Goal: Task Accomplishment & Management: Manage account settings

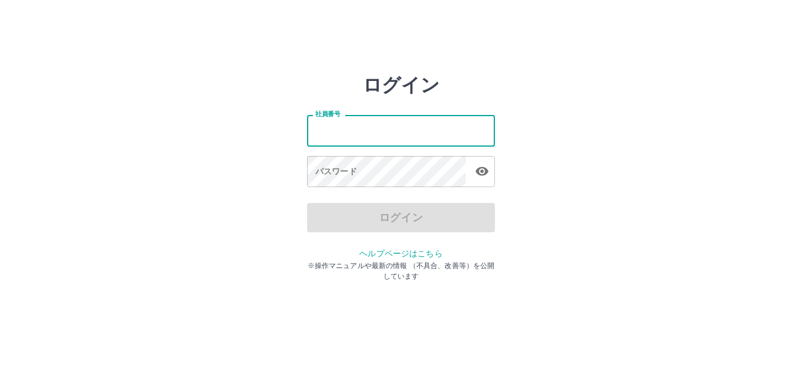
type input "*******"
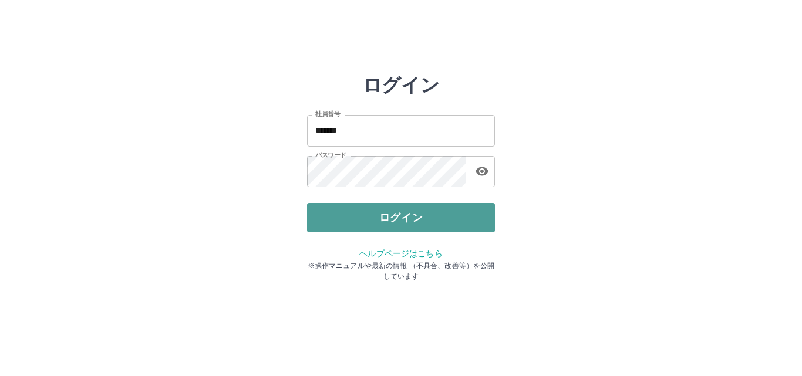
click at [369, 219] on button "ログイン" at bounding box center [401, 217] width 188 height 29
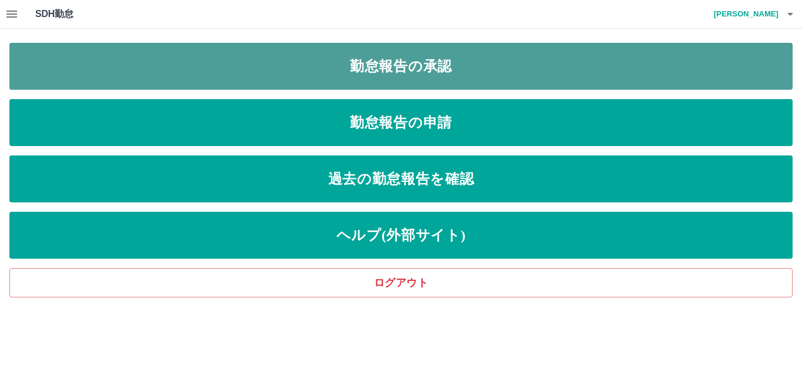
click at [297, 67] on link "勤怠報告の承認" at bounding box center [400, 66] width 783 height 47
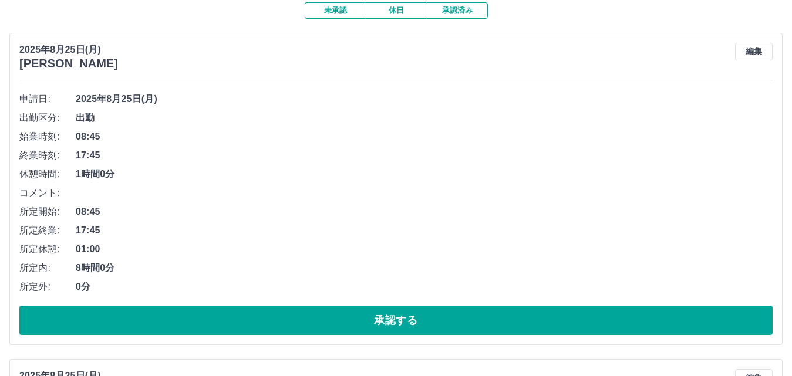
scroll to position [235, 0]
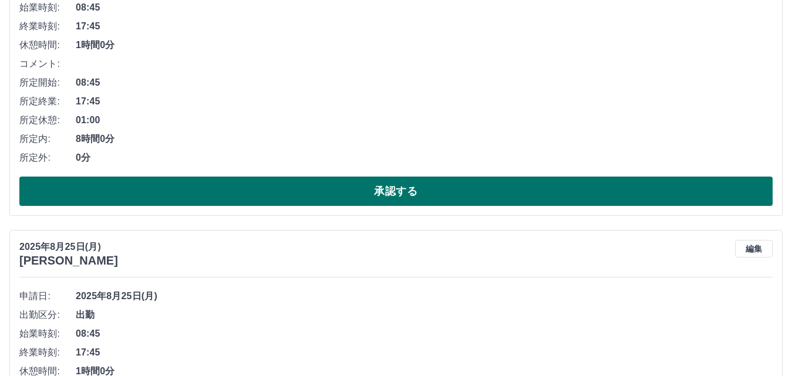
click at [262, 185] on button "承認する" at bounding box center [395, 191] width 753 height 29
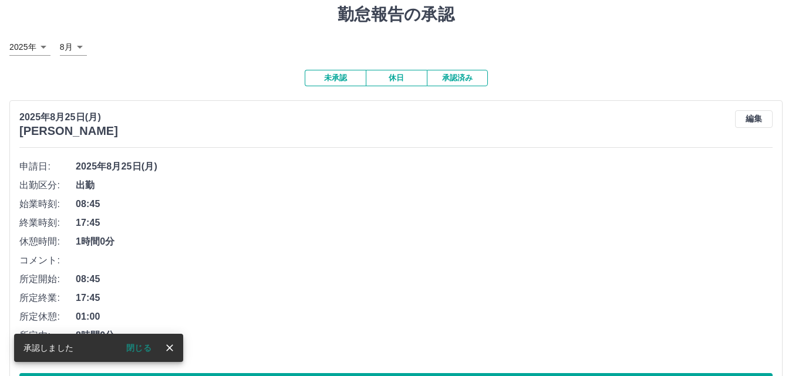
scroll to position [59, 0]
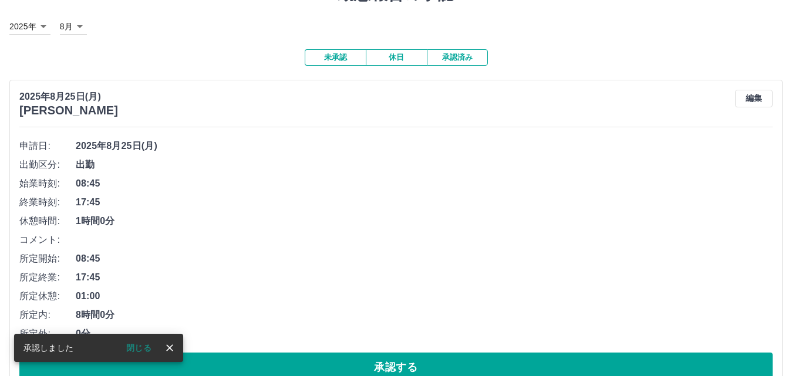
drag, startPoint x: 140, startPoint y: 350, endPoint x: 187, endPoint y: 312, distance: 60.1
click at [141, 349] on button "閉じる" at bounding box center [139, 348] width 44 height 18
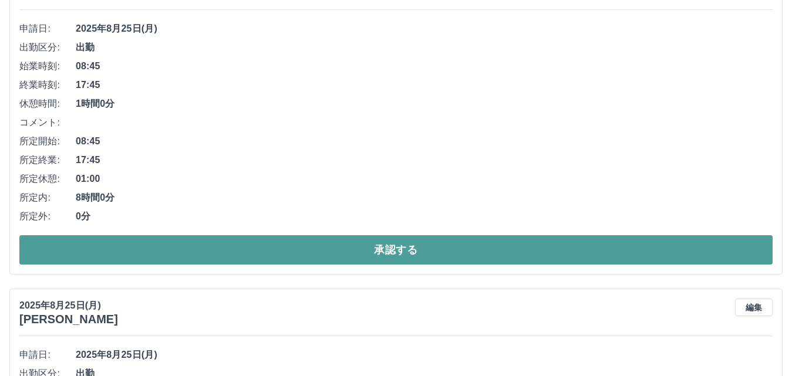
click at [299, 239] on button "承認する" at bounding box center [395, 249] width 753 height 29
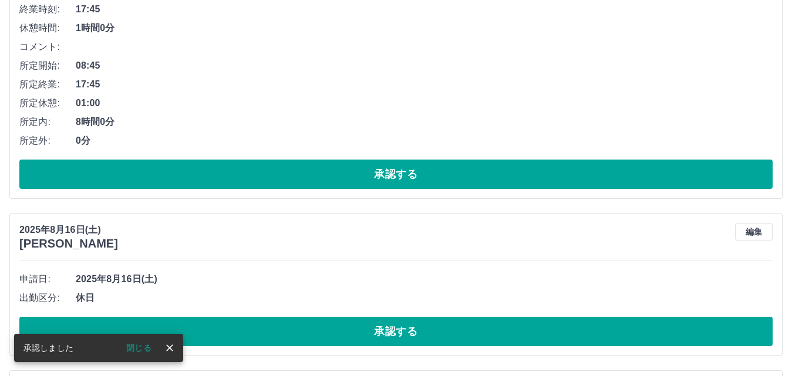
scroll to position [319, 0]
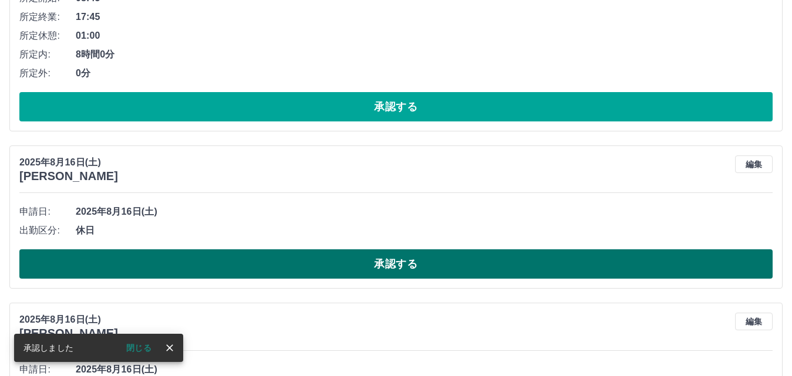
drag, startPoint x: 138, startPoint y: 344, endPoint x: 215, endPoint y: 253, distance: 118.7
click at [141, 340] on button "閉じる" at bounding box center [139, 348] width 44 height 18
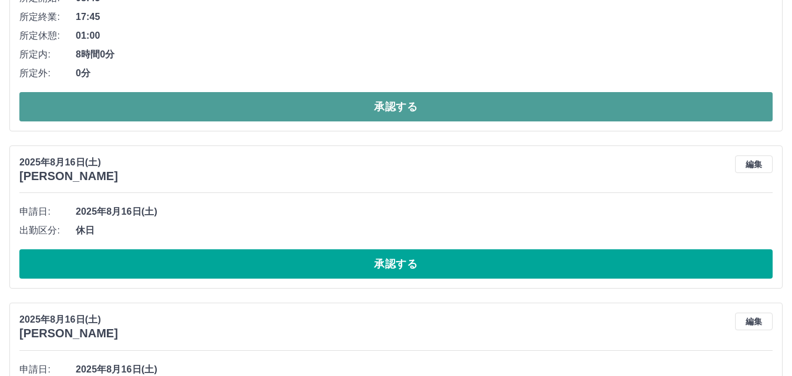
click at [306, 117] on button "承認する" at bounding box center [395, 106] width 753 height 29
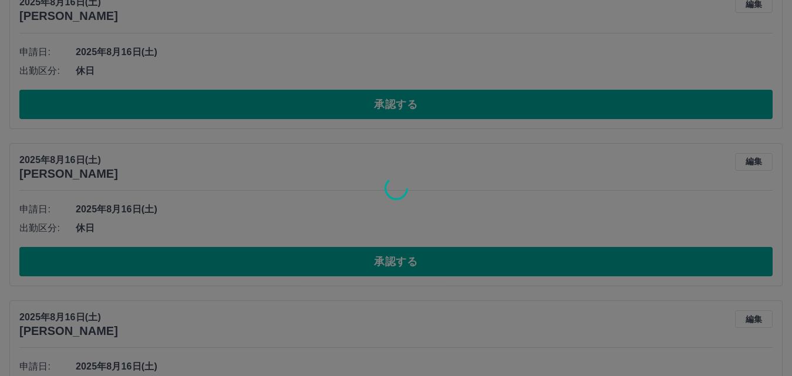
scroll to position [719, 0]
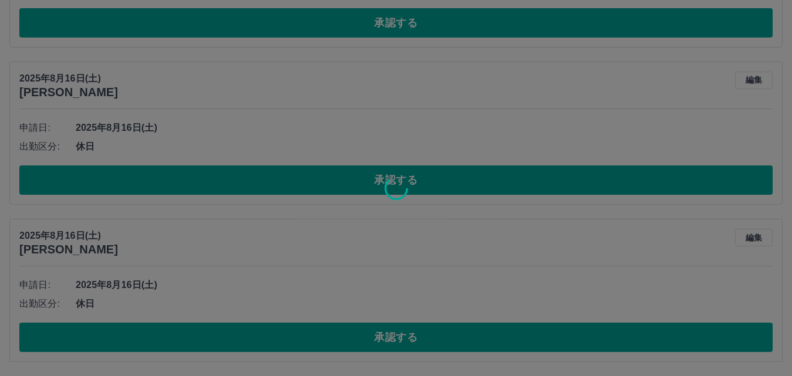
click at [242, 330] on div at bounding box center [396, 188] width 792 height 376
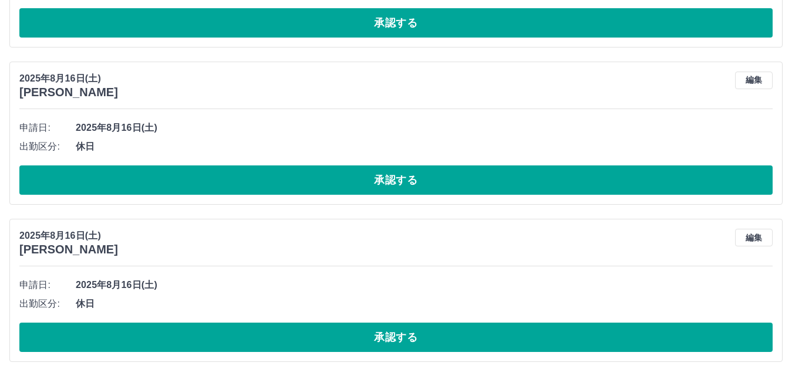
scroll to position [393, 0]
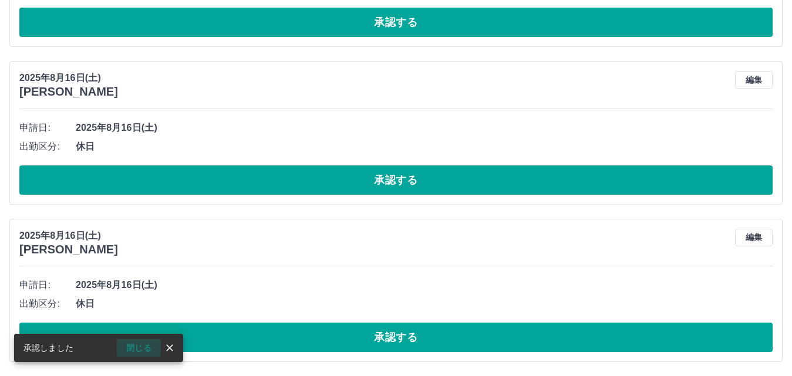
click at [135, 351] on button "閉じる" at bounding box center [139, 348] width 44 height 18
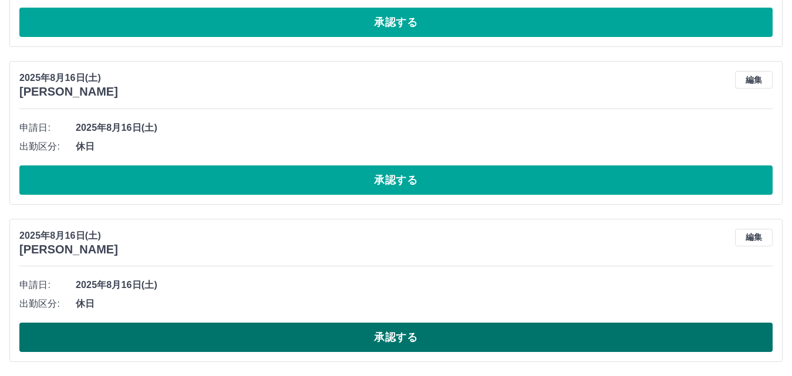
click at [313, 337] on button "承認する" at bounding box center [395, 337] width 753 height 29
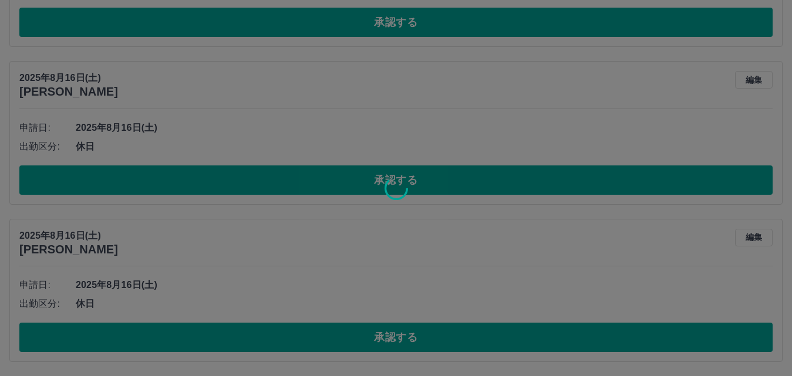
scroll to position [236, 0]
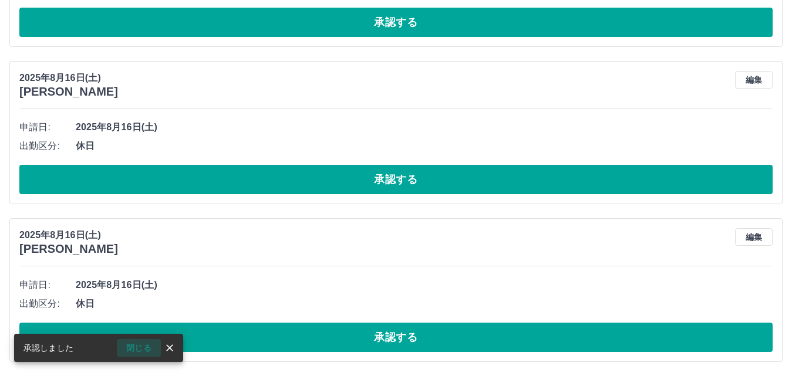
click at [144, 347] on button "閉じる" at bounding box center [139, 348] width 44 height 18
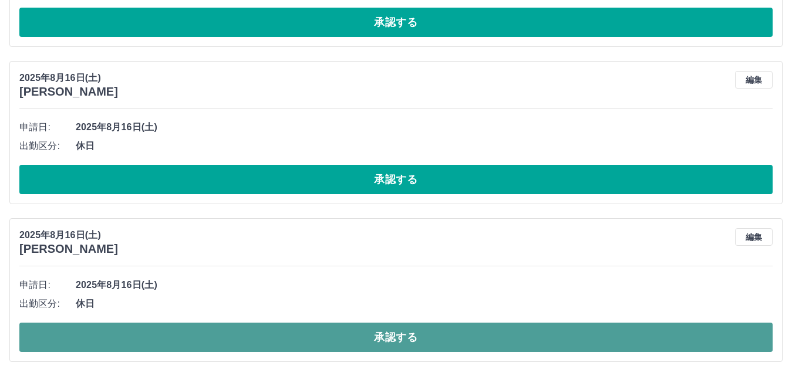
click at [174, 336] on button "承認する" at bounding box center [395, 337] width 753 height 29
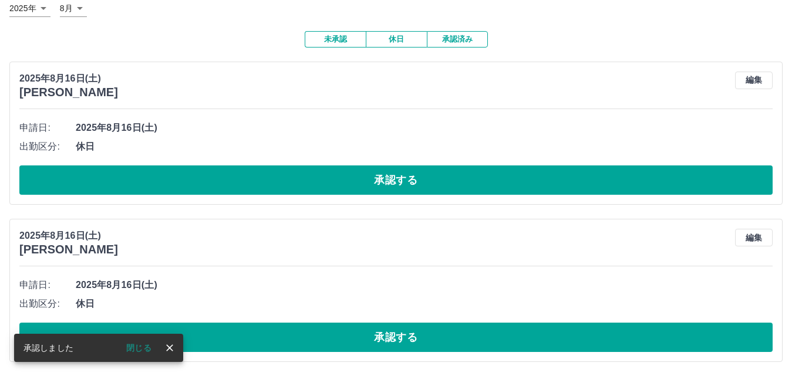
scroll to position [78, 0]
click at [138, 344] on button "閉じる" at bounding box center [139, 348] width 44 height 18
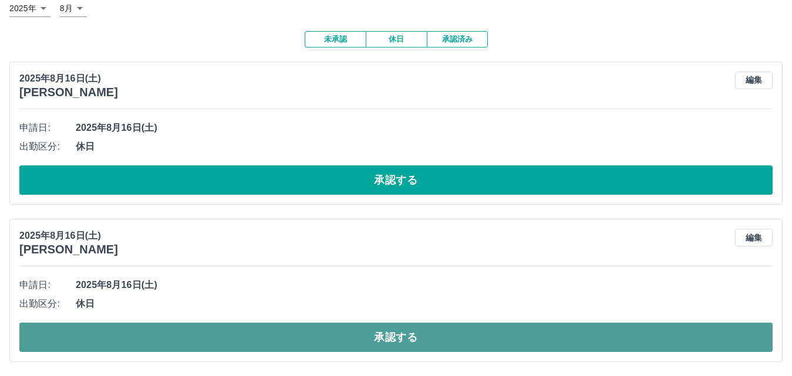
click at [158, 331] on button "承認する" at bounding box center [395, 337] width 753 height 29
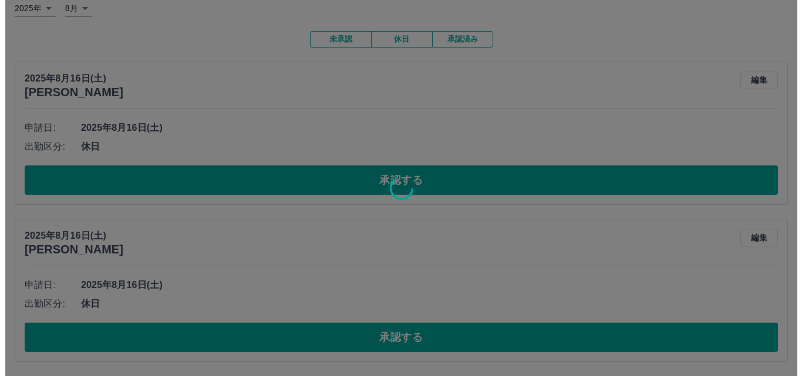
scroll to position [0, 0]
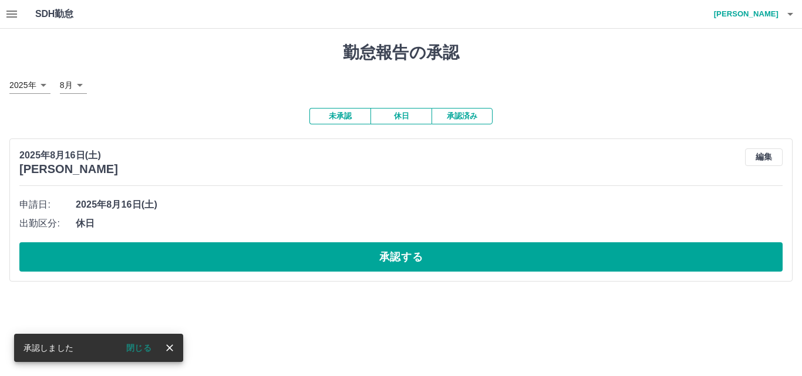
click at [147, 339] on button "閉じる" at bounding box center [139, 348] width 44 height 18
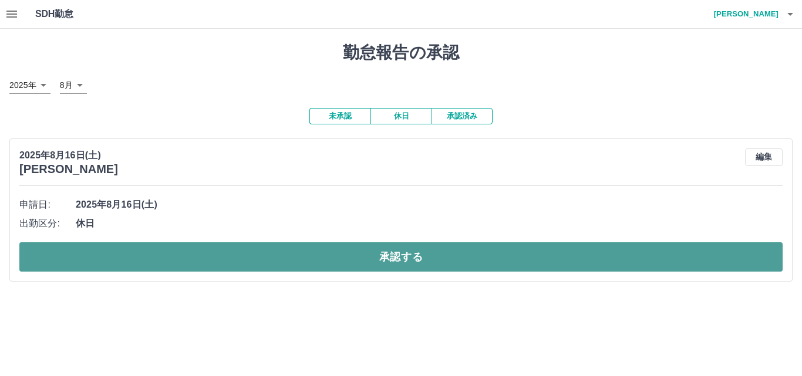
click at [284, 256] on button "承認する" at bounding box center [400, 256] width 763 height 29
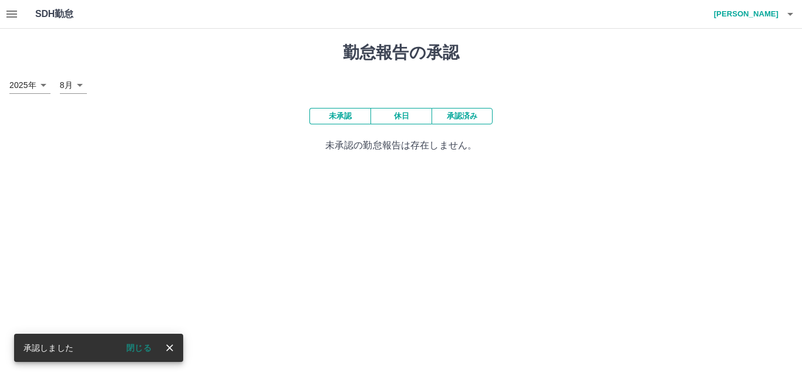
click at [140, 343] on button "閉じる" at bounding box center [139, 348] width 44 height 18
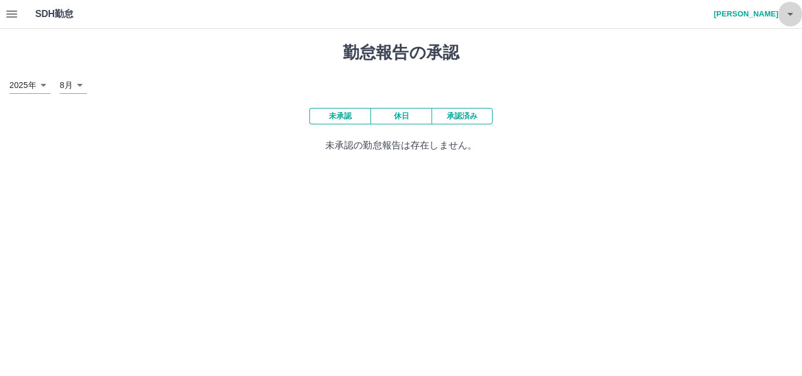
click at [785, 15] on icon "button" at bounding box center [790, 14] width 14 height 14
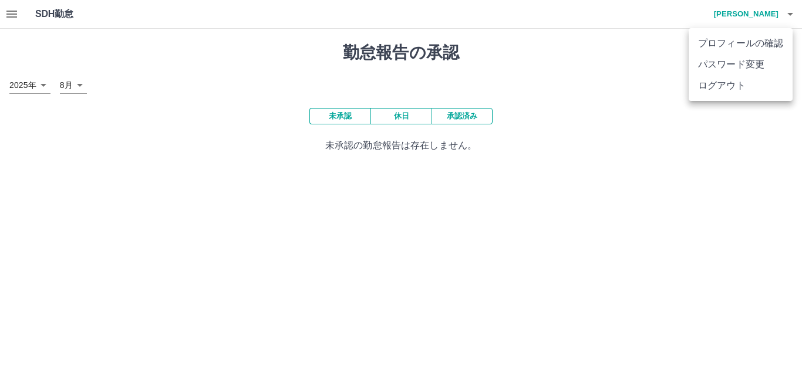
click at [744, 80] on li "ログアウト" at bounding box center [740, 85] width 104 height 21
